Goal: Check status

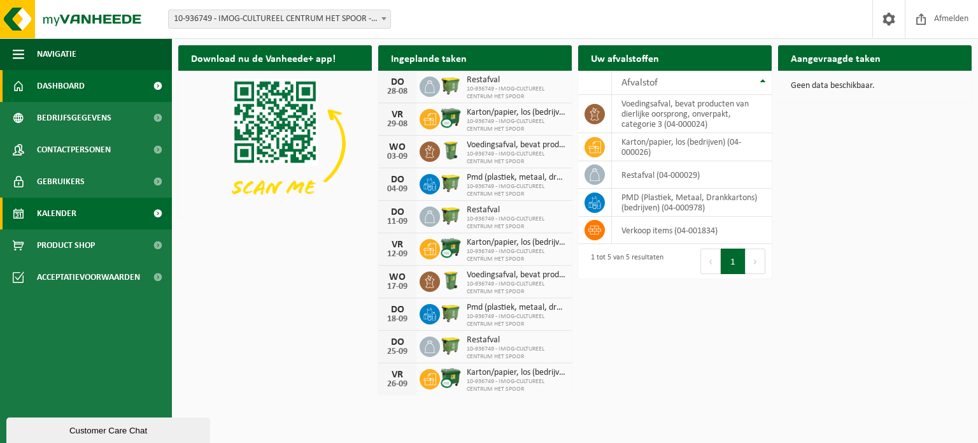
click at [59, 218] on span "Kalender" at bounding box center [56, 213] width 39 height 32
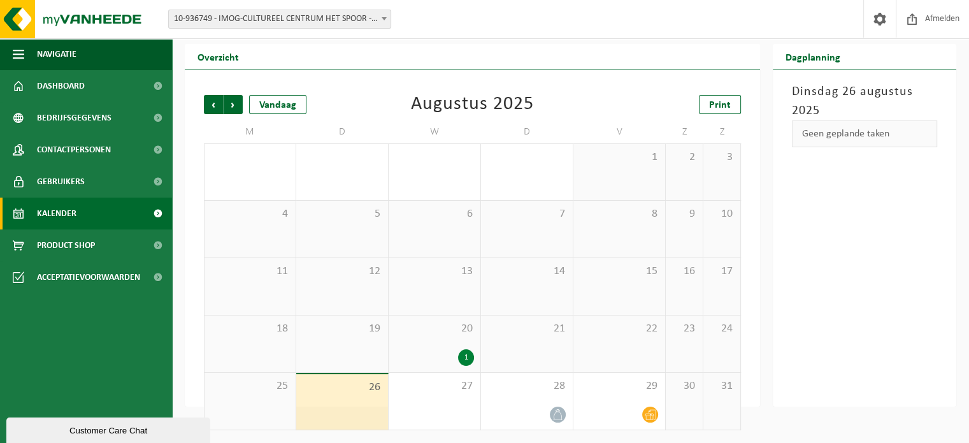
scroll to position [29, 0]
click at [468, 341] on div "20 1" at bounding box center [435, 343] width 92 height 57
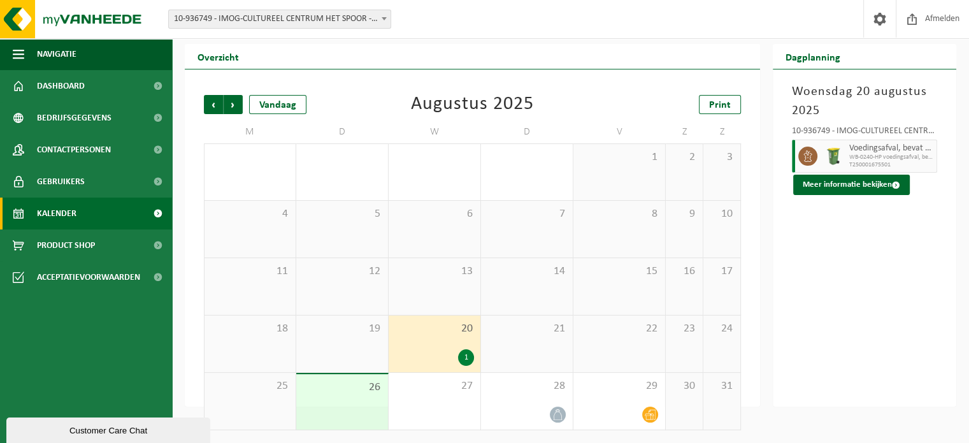
click at [355, 337] on div "19" at bounding box center [342, 343] width 92 height 57
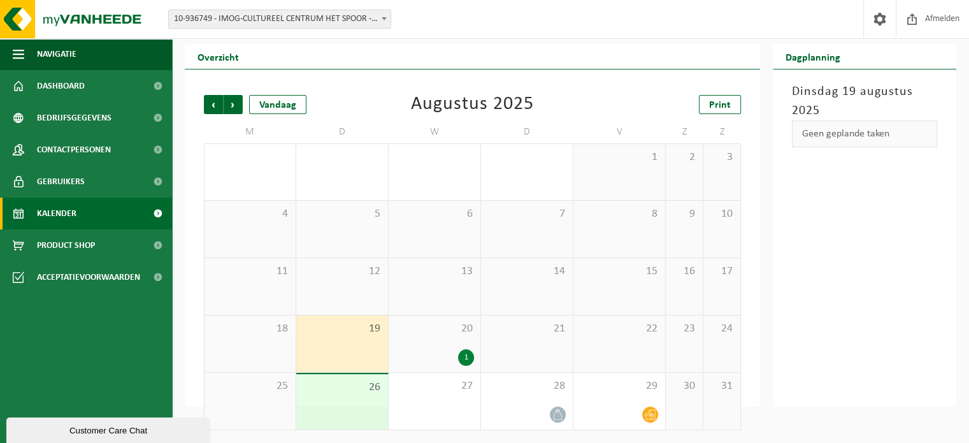
click at [267, 326] on span "18" at bounding box center [250, 329] width 78 height 14
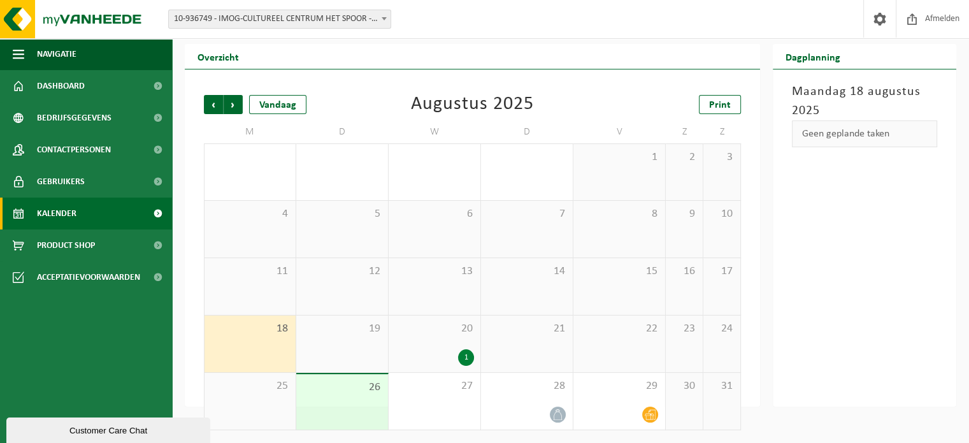
click at [641, 287] on div "15" at bounding box center [619, 286] width 92 height 57
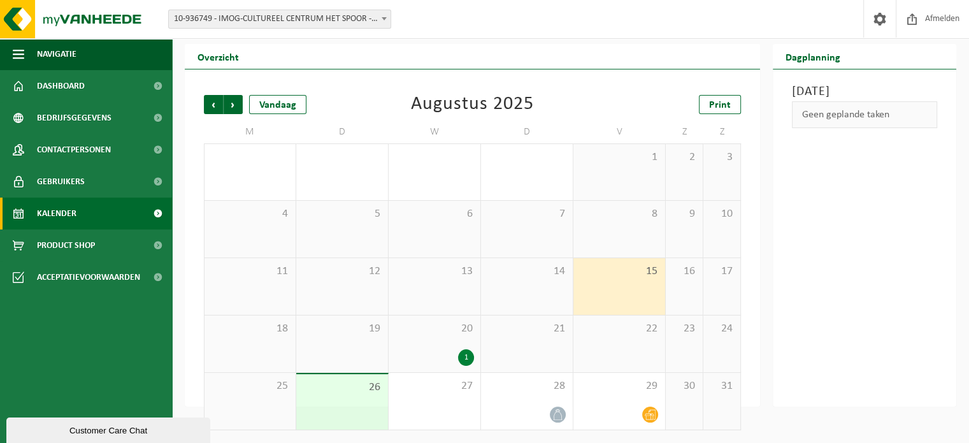
click at [257, 394] on div "25" at bounding box center [249, 401] width 91 height 57
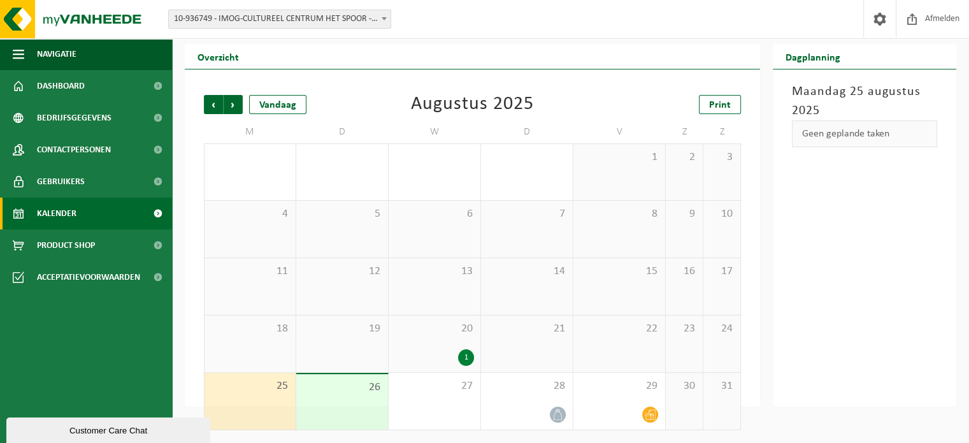
click at [596, 353] on div "22" at bounding box center [619, 343] width 92 height 57
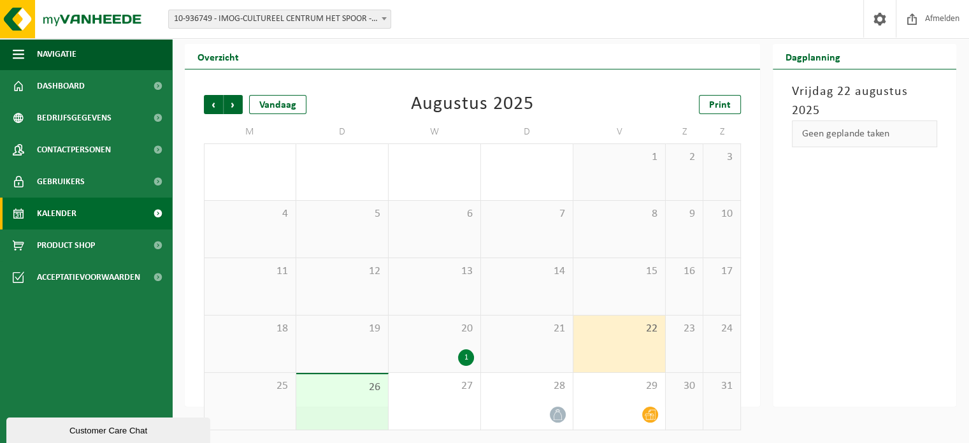
click at [543, 351] on div "21" at bounding box center [527, 343] width 92 height 57
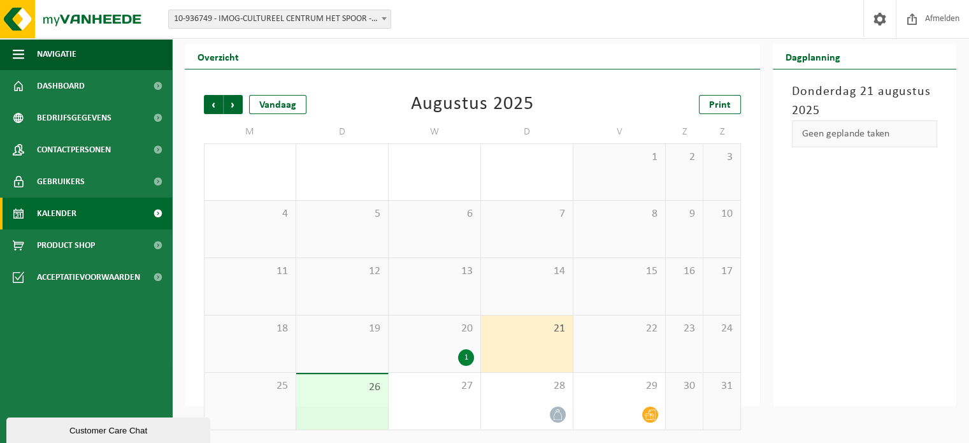
click at [232, 290] on div "11" at bounding box center [249, 286] width 91 height 57
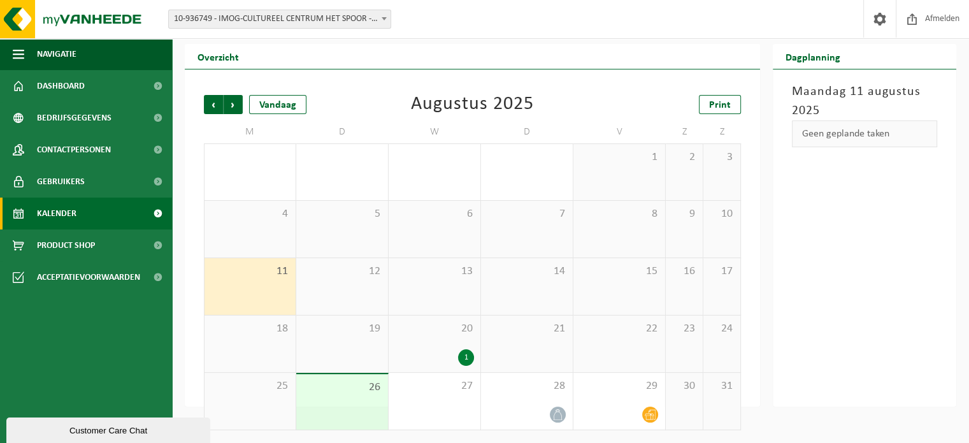
click at [276, 213] on span "4" at bounding box center [250, 214] width 78 height 14
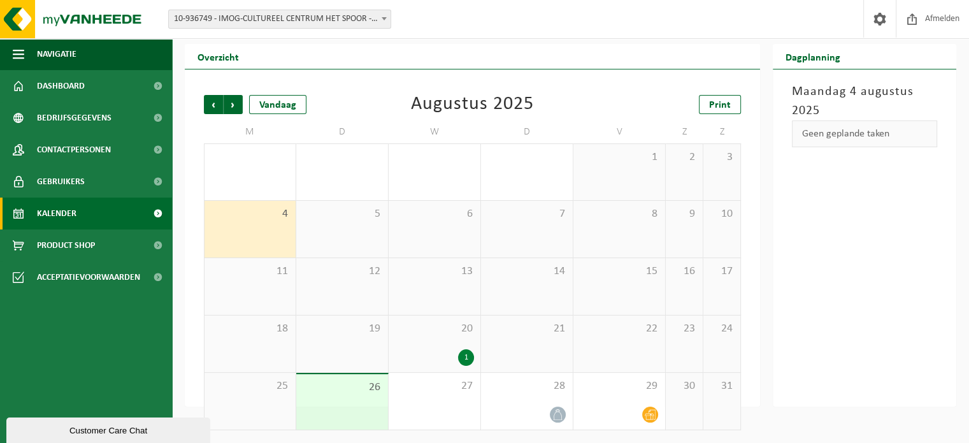
click at [350, 215] on span "5" at bounding box center [342, 214] width 79 height 14
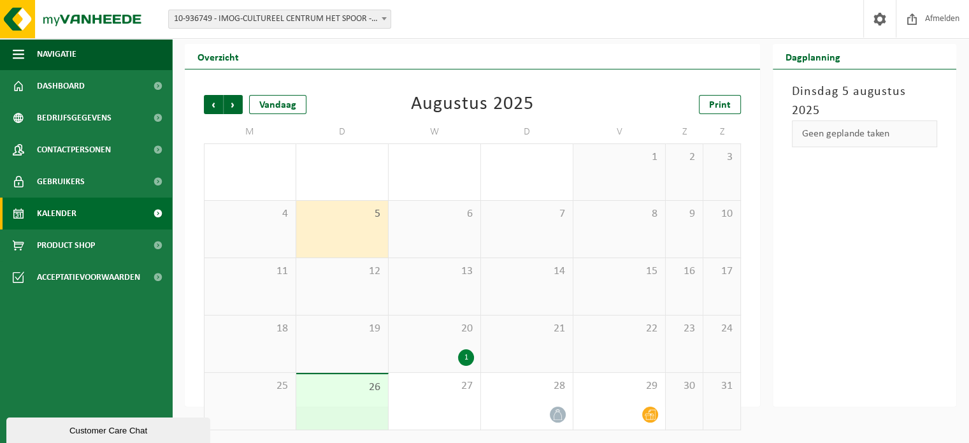
click at [461, 238] on div "6" at bounding box center [435, 229] width 92 height 57
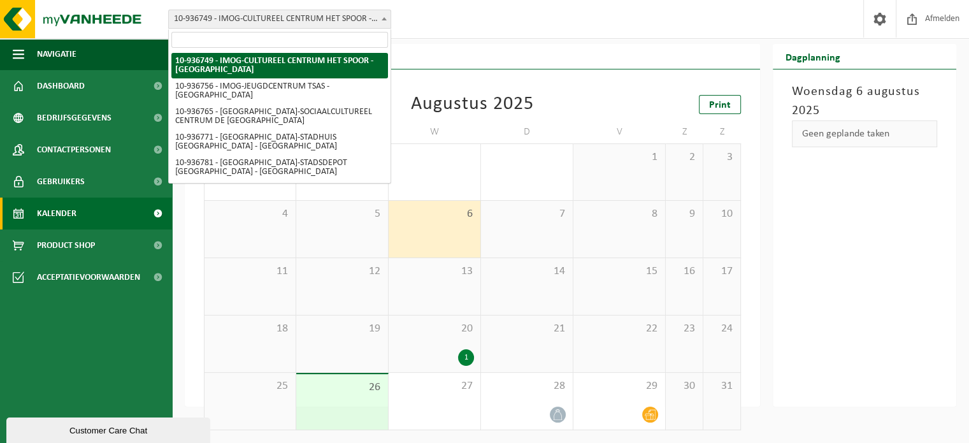
click at [382, 17] on b at bounding box center [384, 18] width 5 height 3
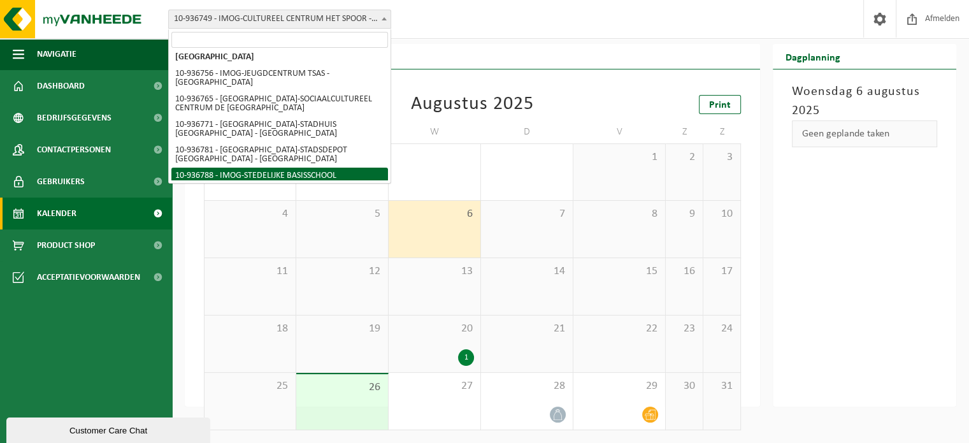
scroll to position [0, 0]
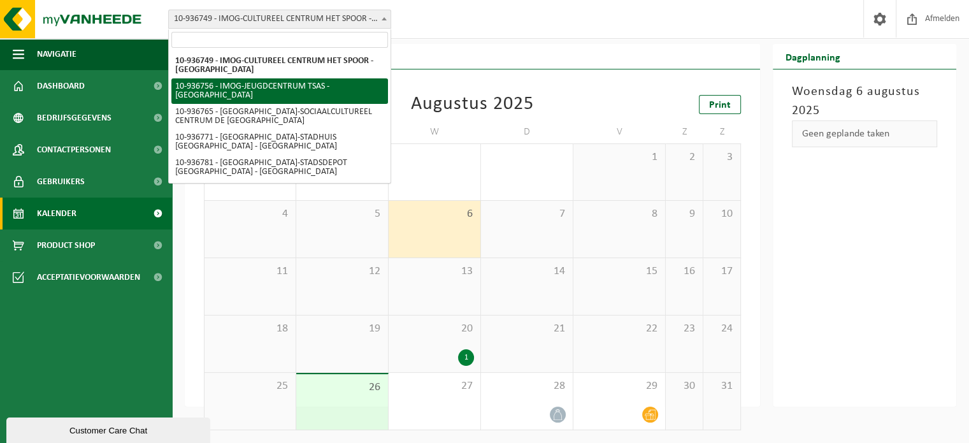
select select "137247"
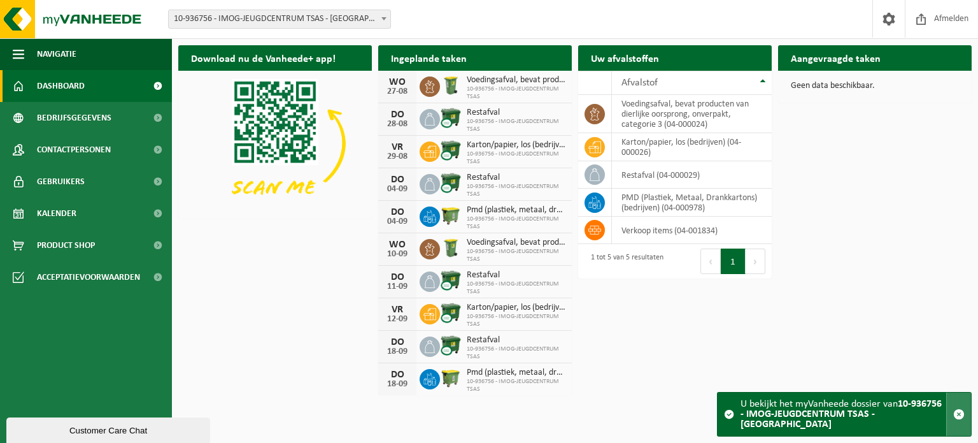
click at [961, 420] on span "button" at bounding box center [959, 413] width 11 height 11
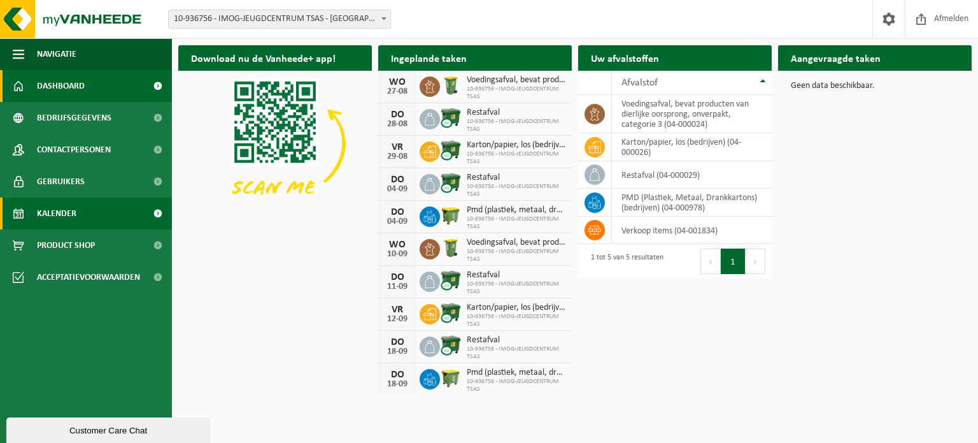
click at [35, 221] on link "Kalender" at bounding box center [86, 213] width 172 height 32
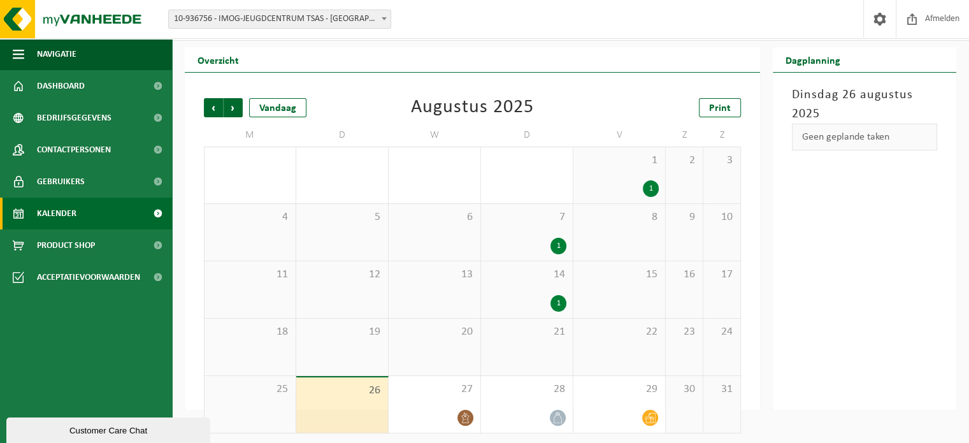
scroll to position [29, 0]
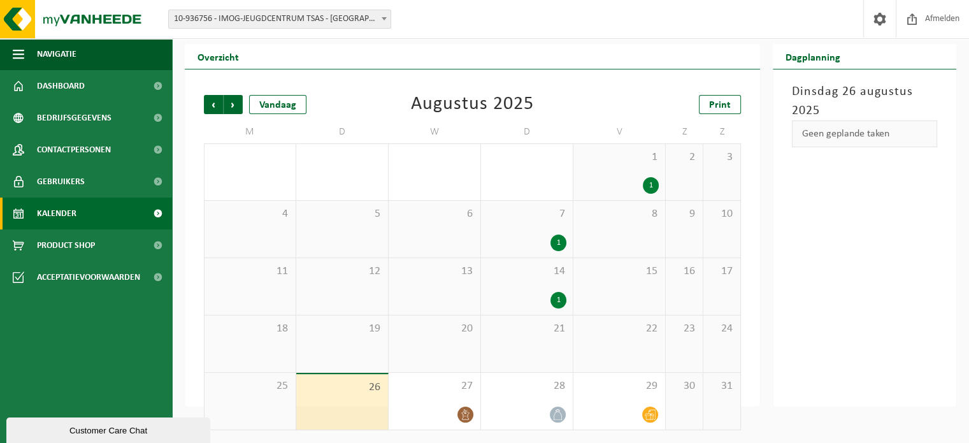
click at [617, 180] on div "1" at bounding box center [619, 185] width 79 height 17
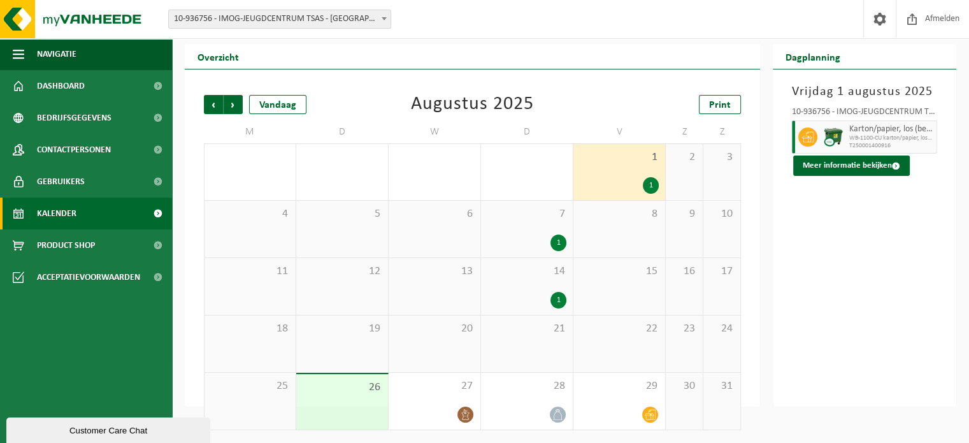
click at [541, 236] on div "1" at bounding box center [526, 242] width 79 height 17
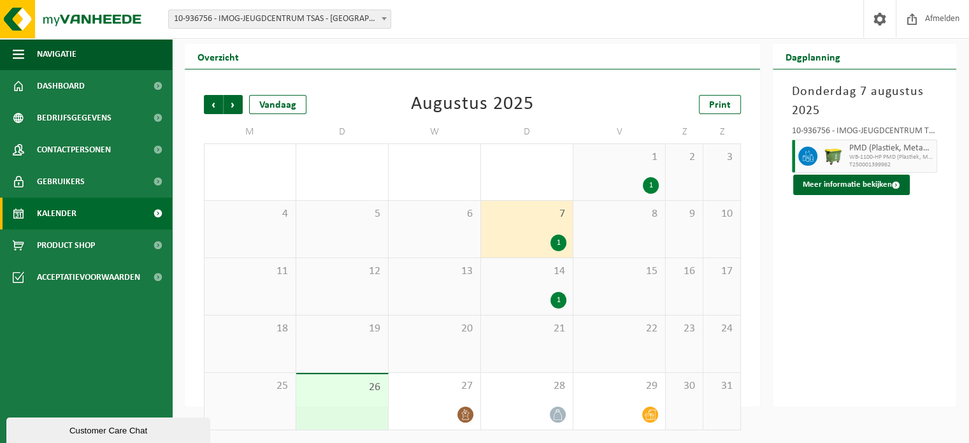
click at [540, 281] on div "14 1" at bounding box center [527, 286] width 92 height 57
